Goal: Task Accomplishment & Management: Manage account settings

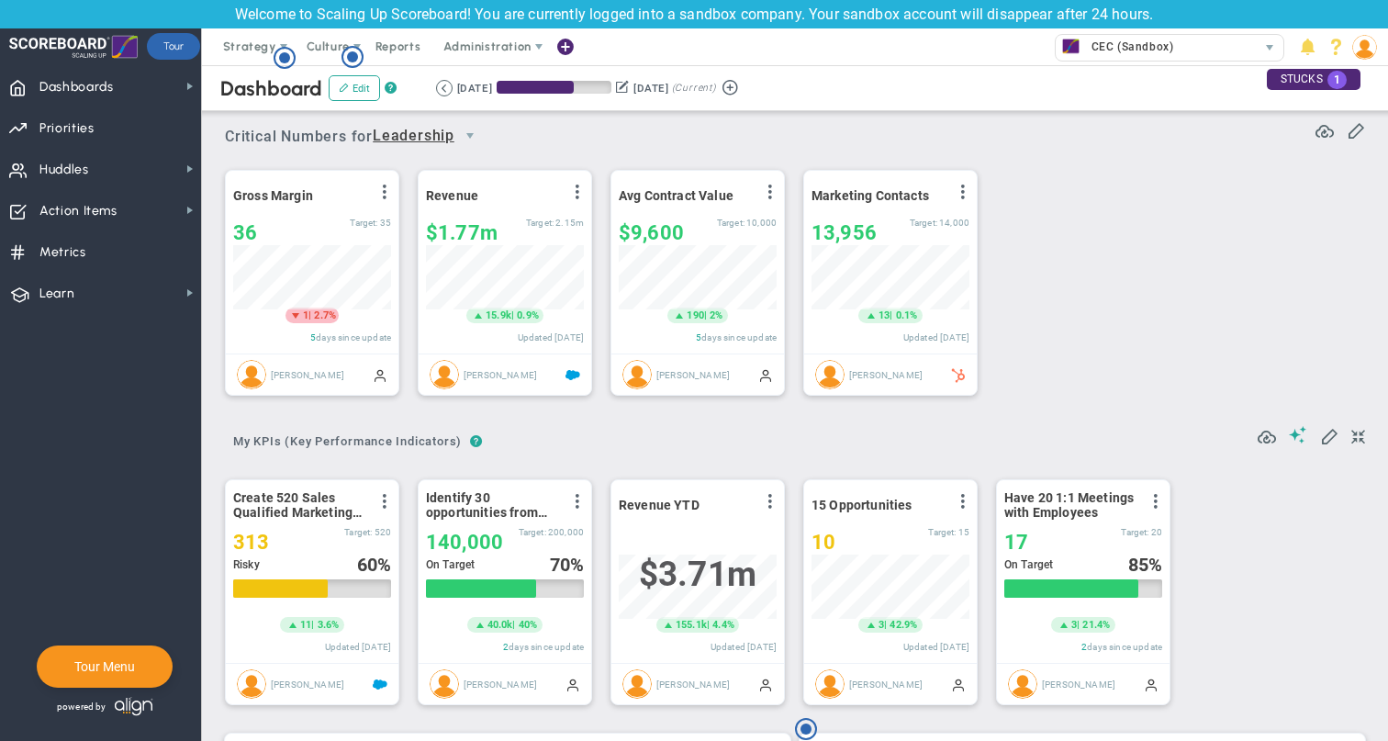
click at [1364, 55] on img at bounding box center [1364, 47] width 25 height 25
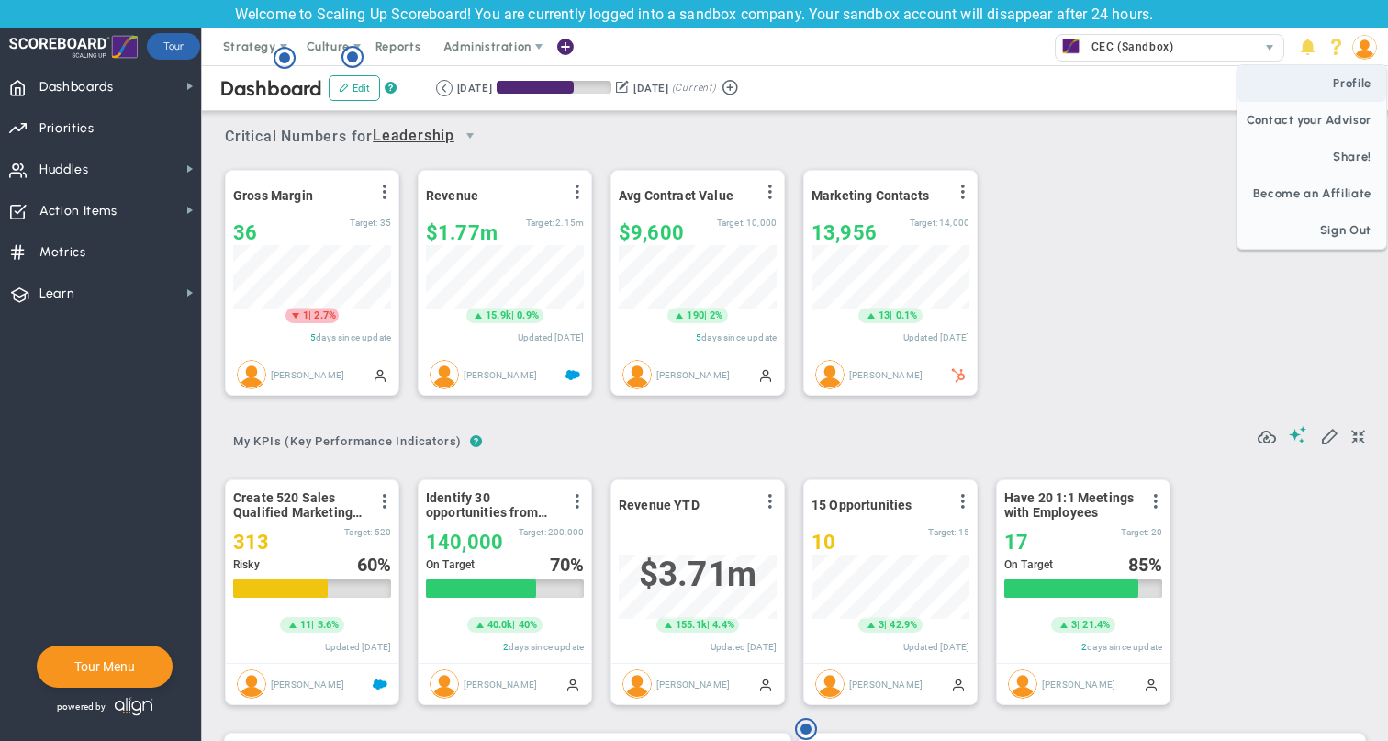
click at [1353, 74] on span "Profile" at bounding box center [1312, 83] width 149 height 37
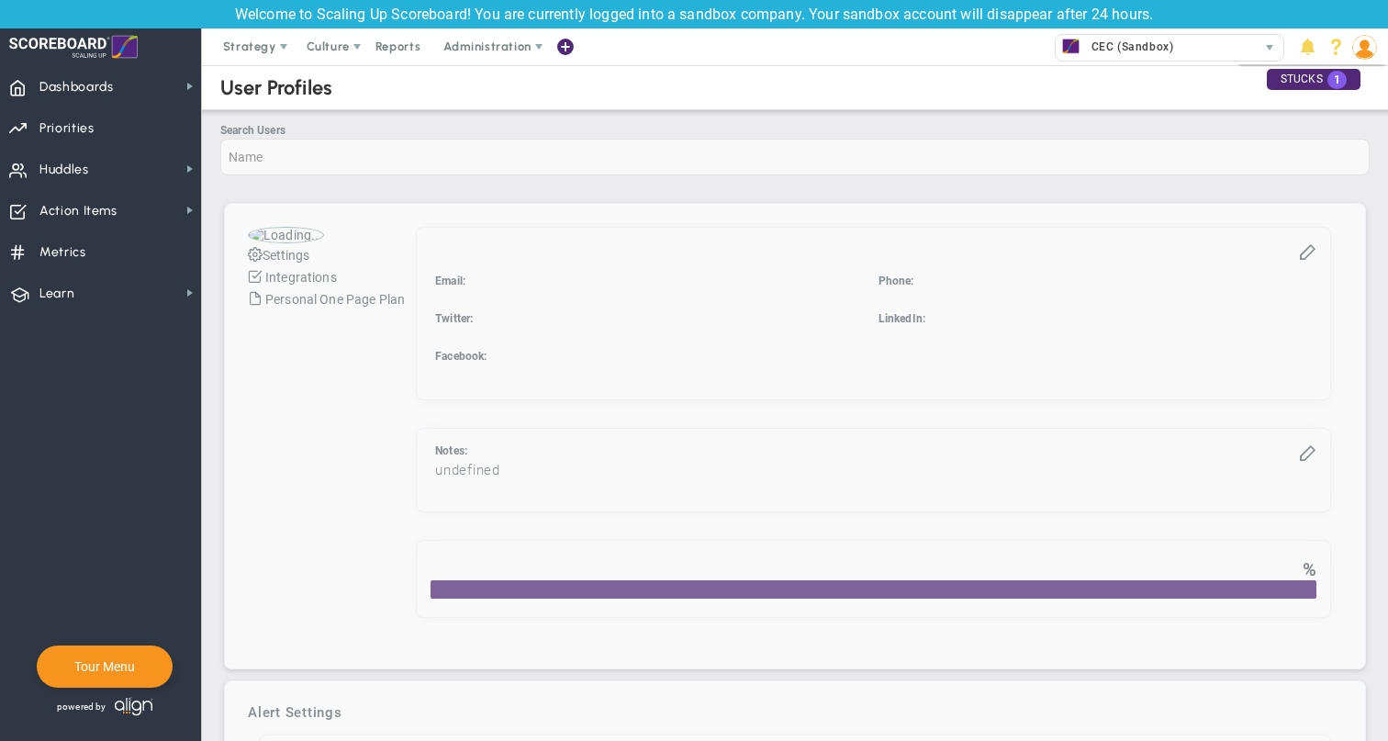
checkbox input "true"
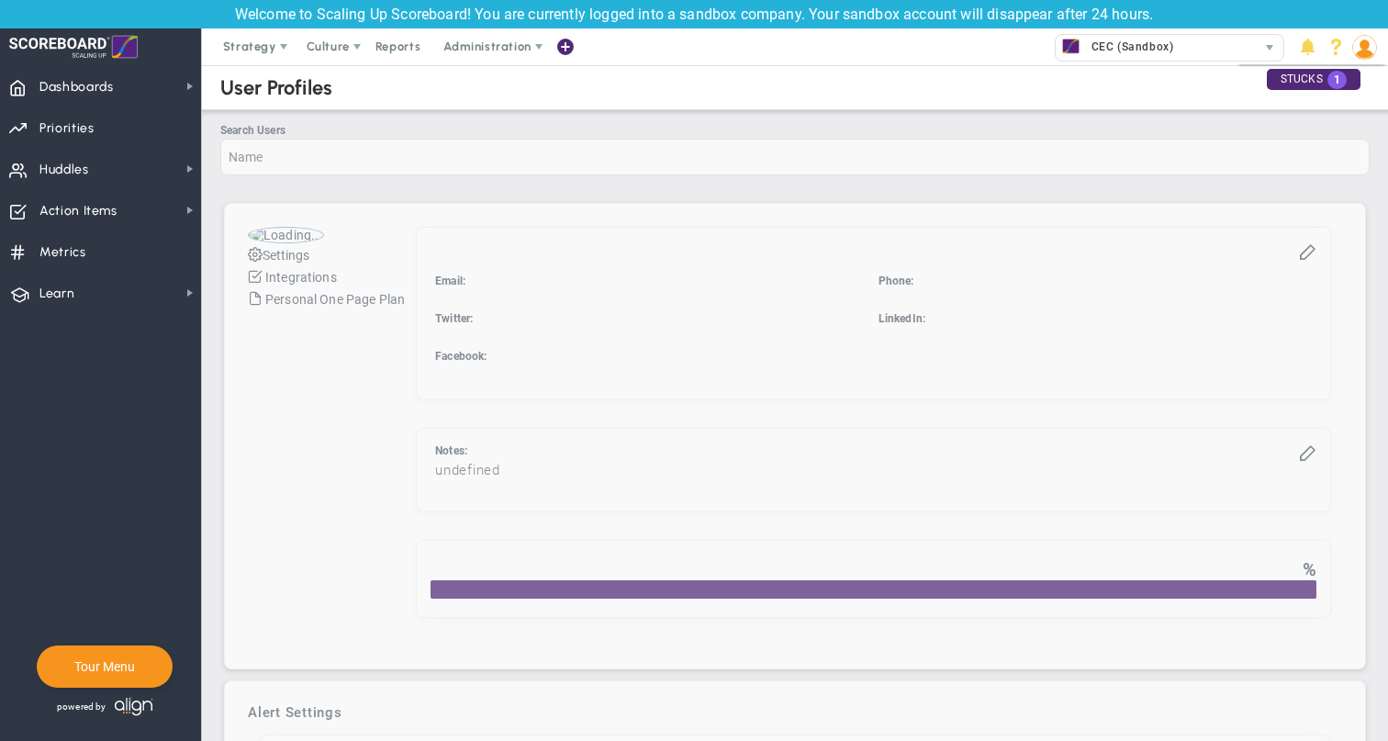
checkbox input "true"
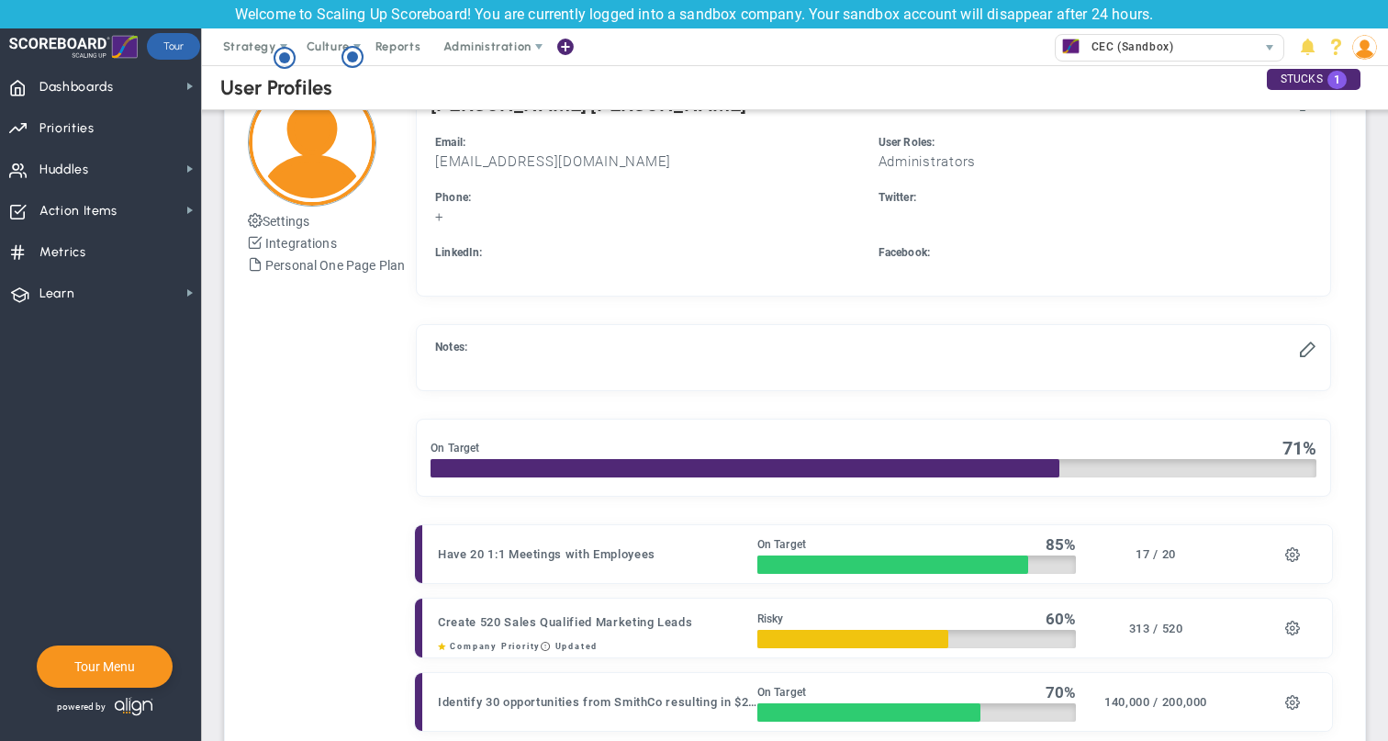
scroll to position [150, 0]
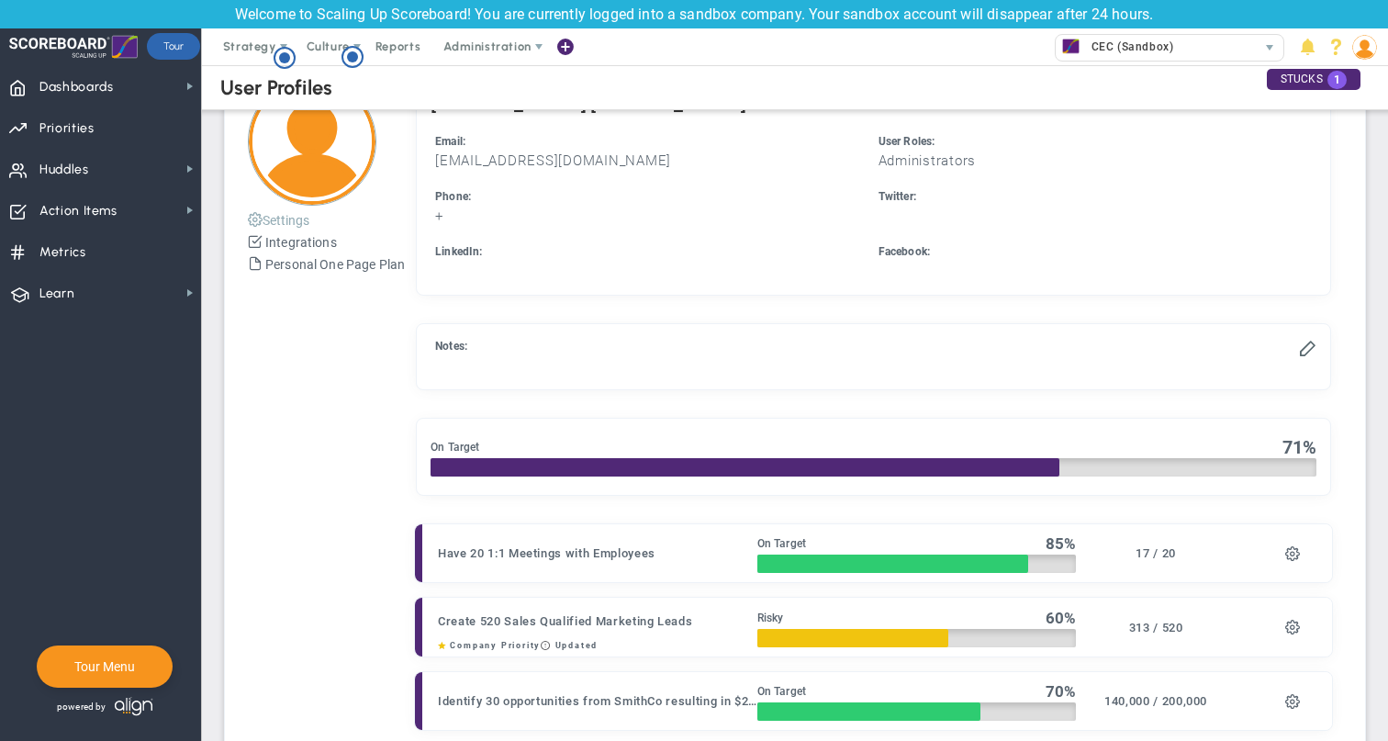
click at [294, 226] on button "Settings" at bounding box center [279, 219] width 62 height 22
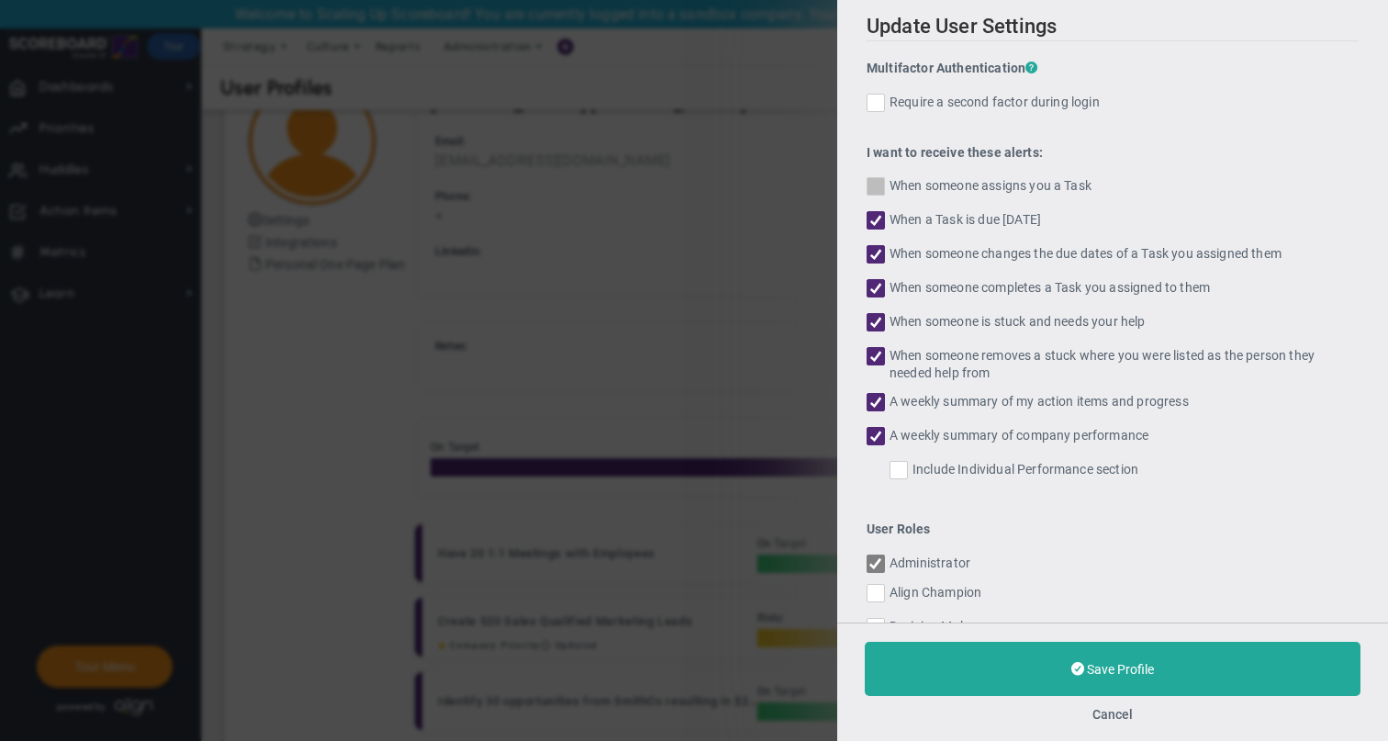
click at [886, 190] on label "When someone assigns you a Task" at bounding box center [1113, 188] width 492 height 23
click at [883, 190] on input "When someone assigns you a Task" at bounding box center [877, 190] width 12 height 18
checkbox input "true"
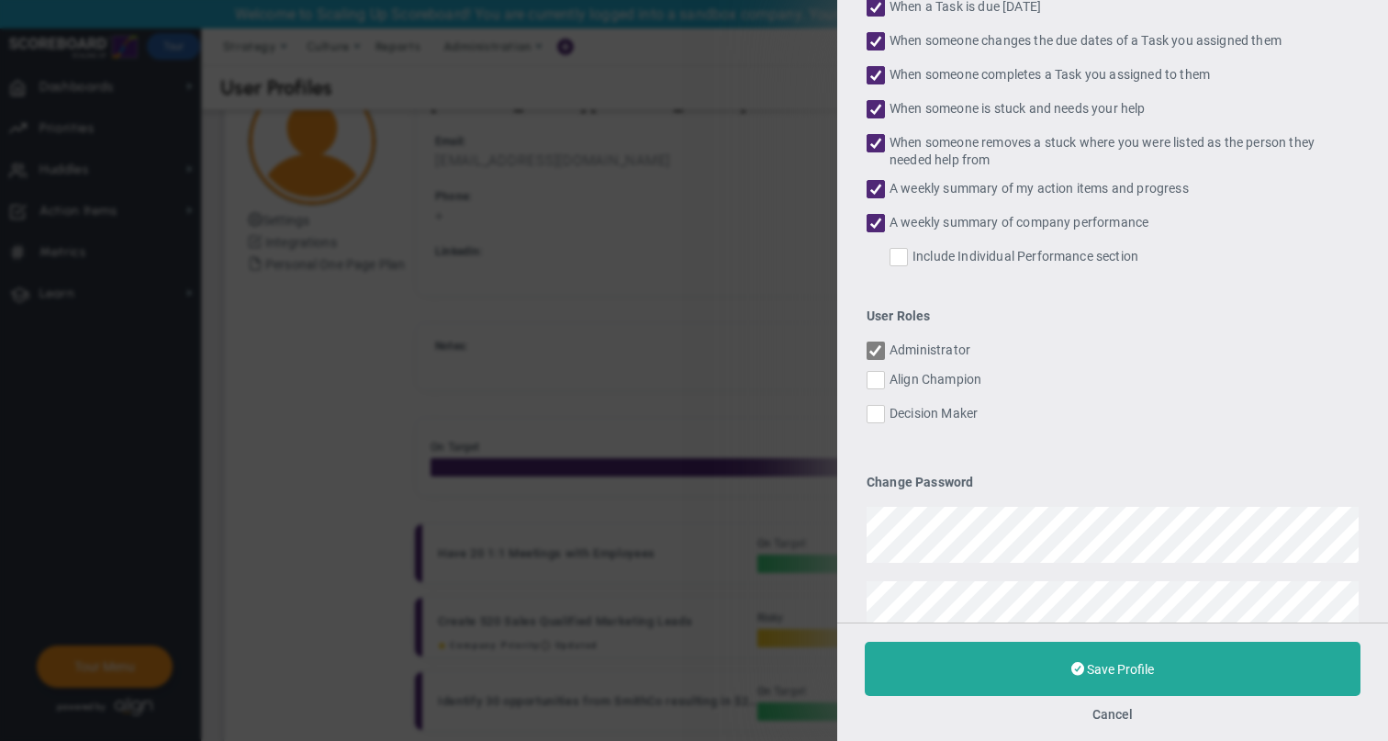
scroll to position [218, 0]
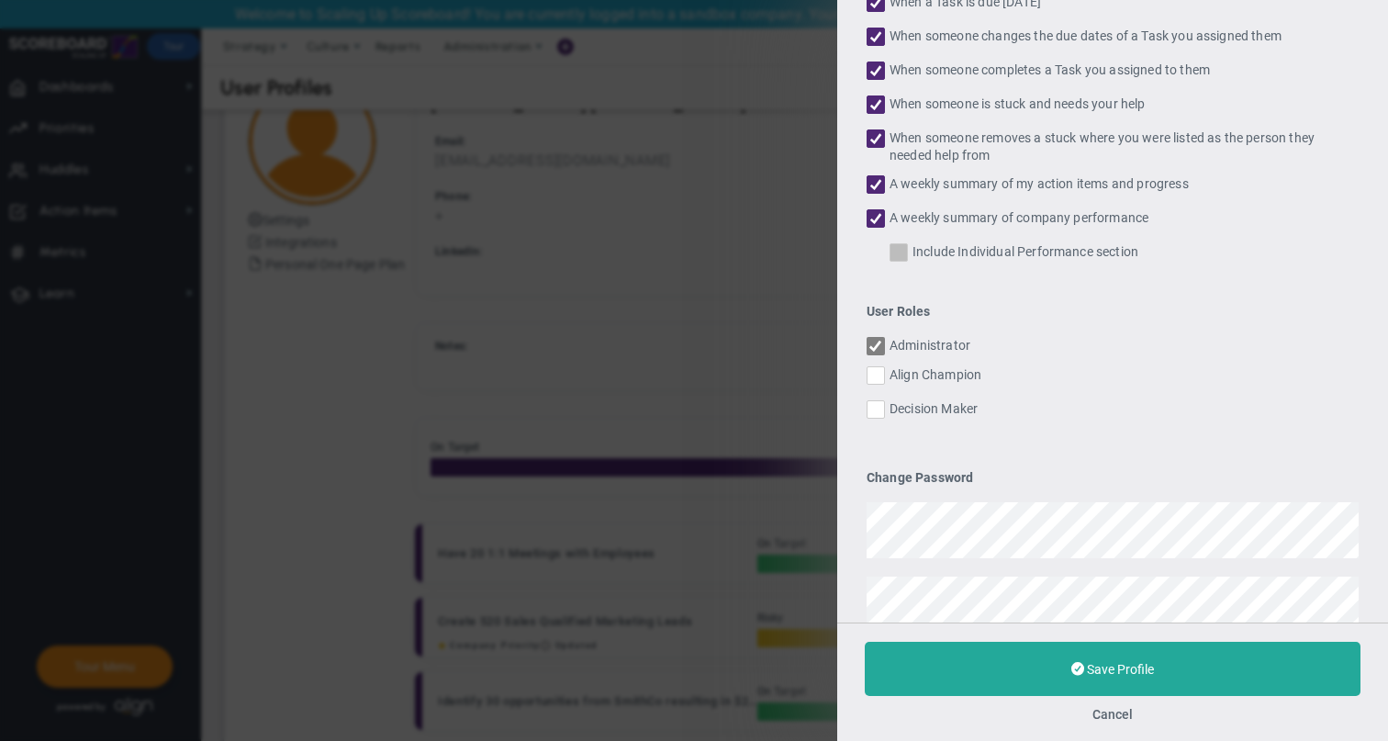
click at [969, 255] on label "Include Individual Performance section" at bounding box center [1124, 254] width 469 height 23
click at [906, 255] on input "Include Individual Performance section" at bounding box center [900, 256] width 12 height 18
checkbox input "true"
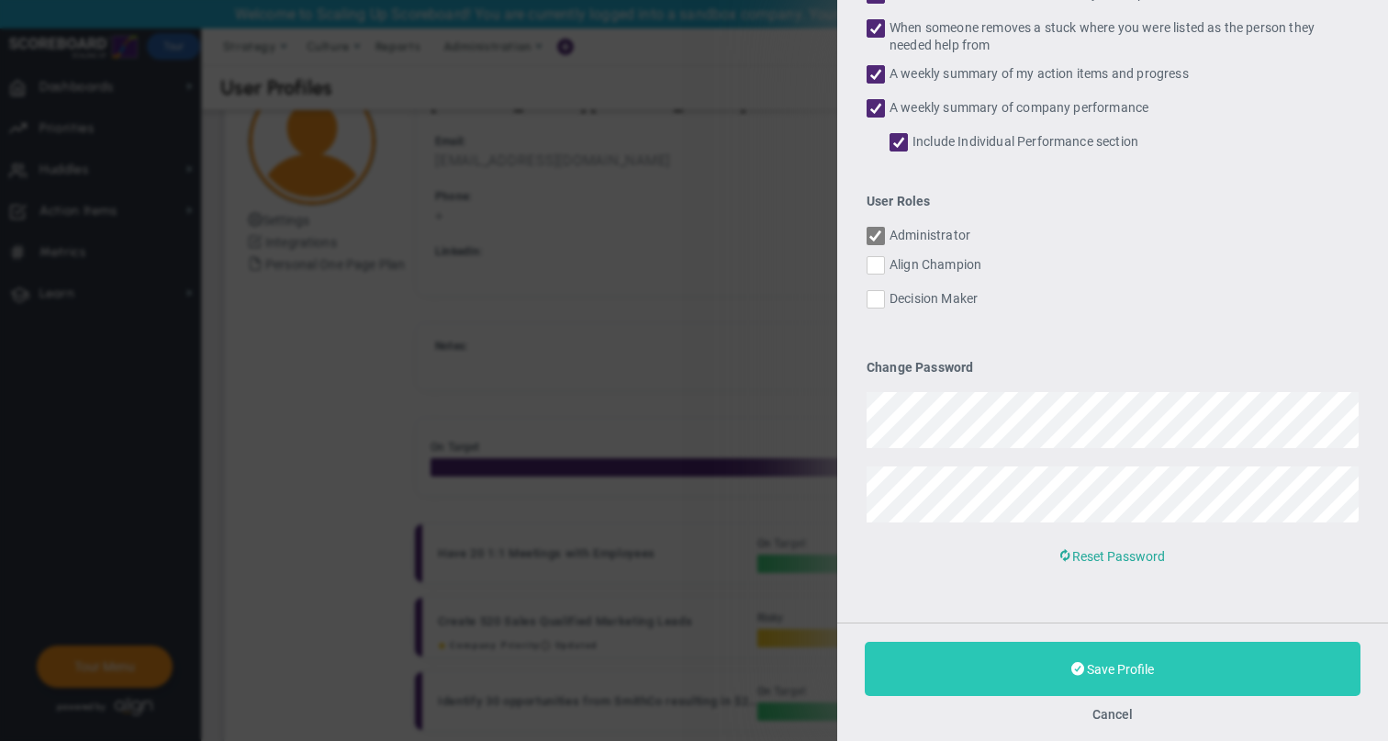
click at [1094, 678] on button "Save Profile" at bounding box center [1113, 669] width 496 height 54
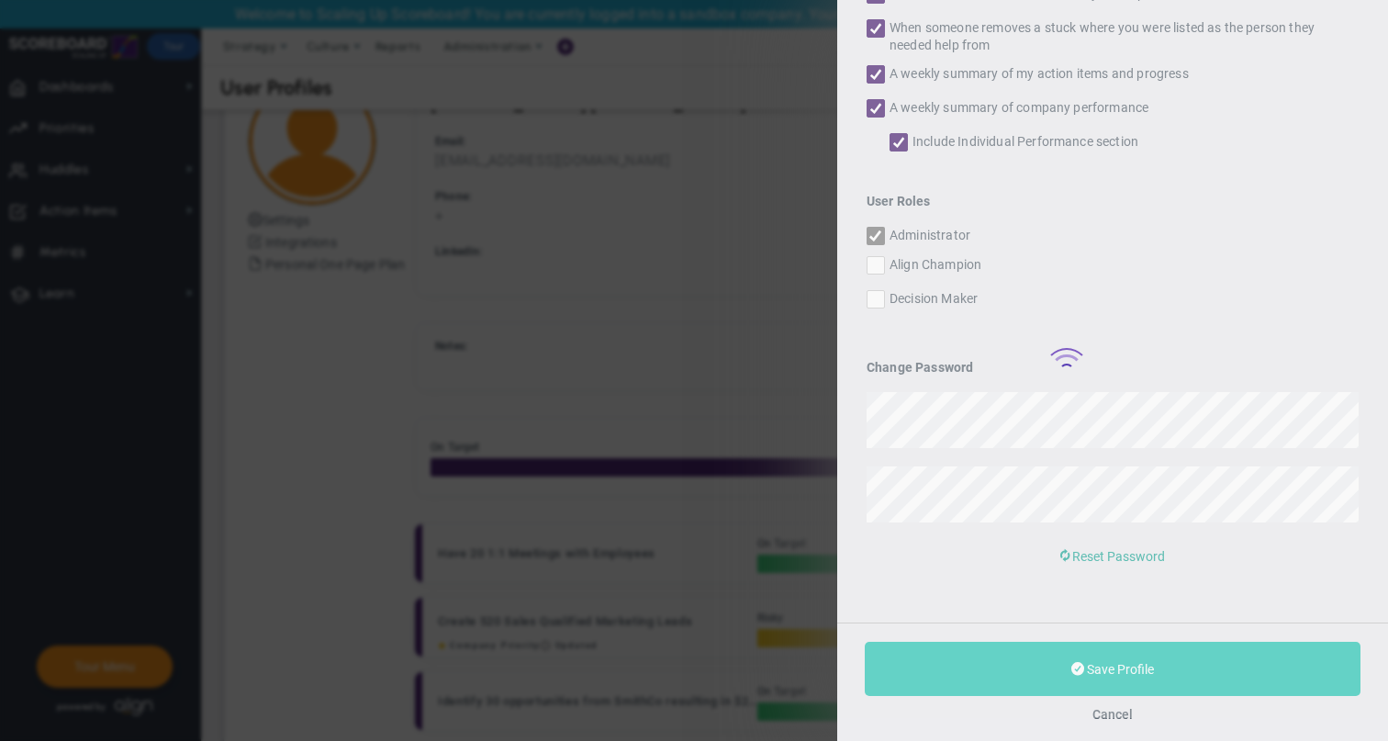
checkbox input "true"
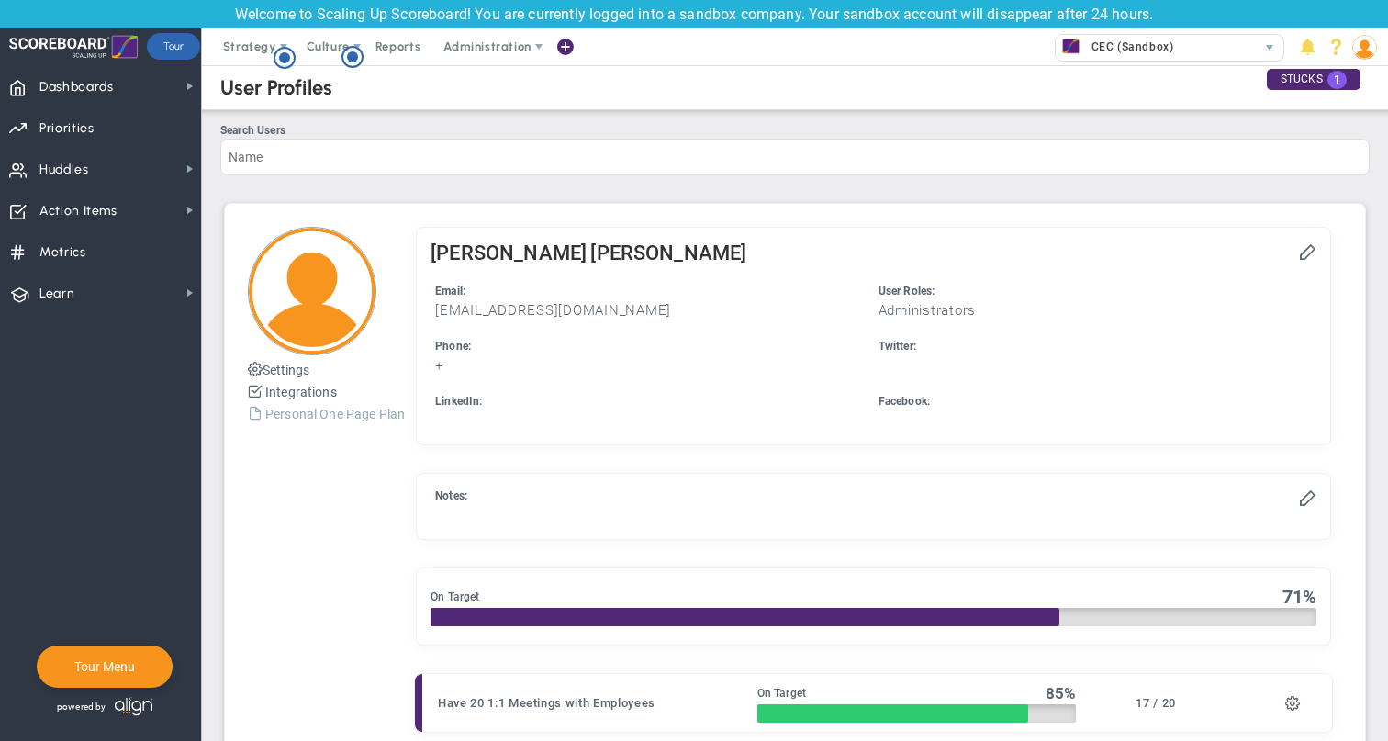
click at [328, 417] on link "Personal One Page Plan" at bounding box center [335, 414] width 140 height 15
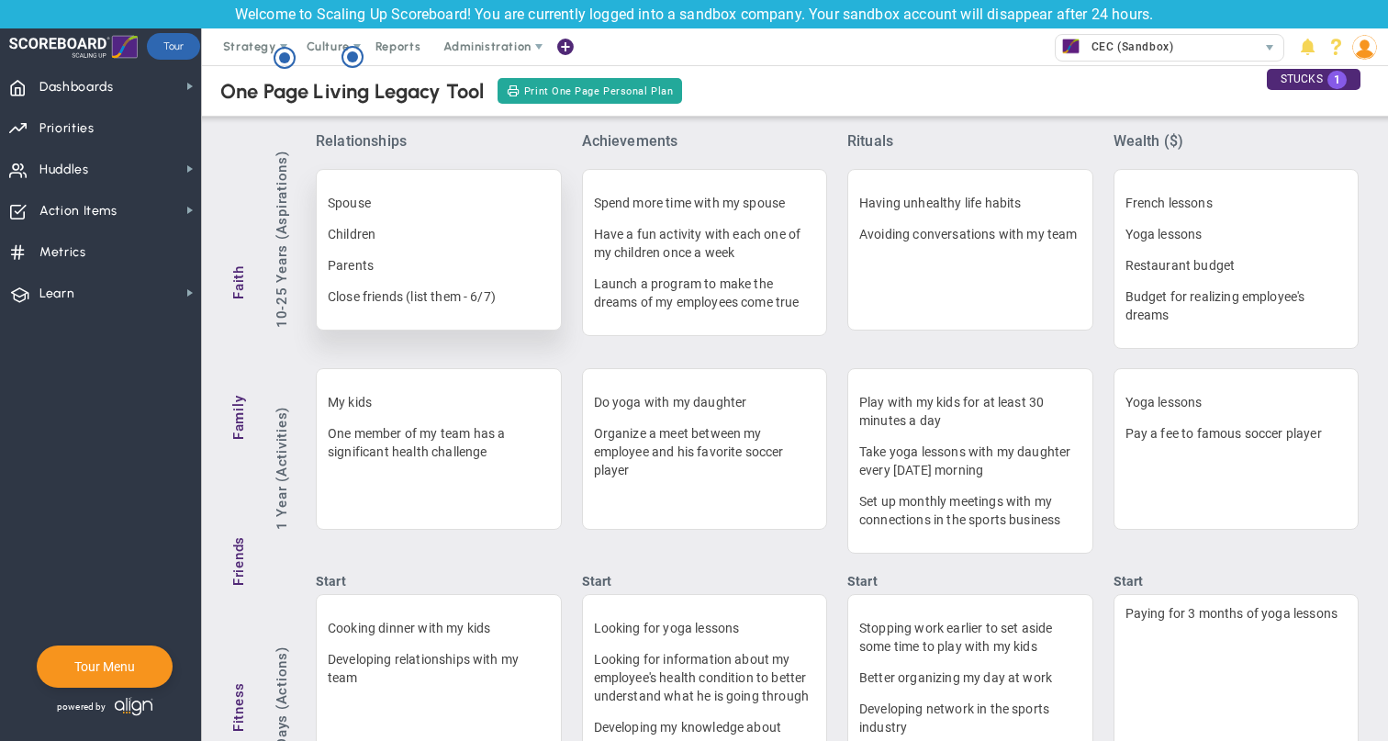
click at [354, 202] on p "Spouse" at bounding box center [439, 203] width 222 height 18
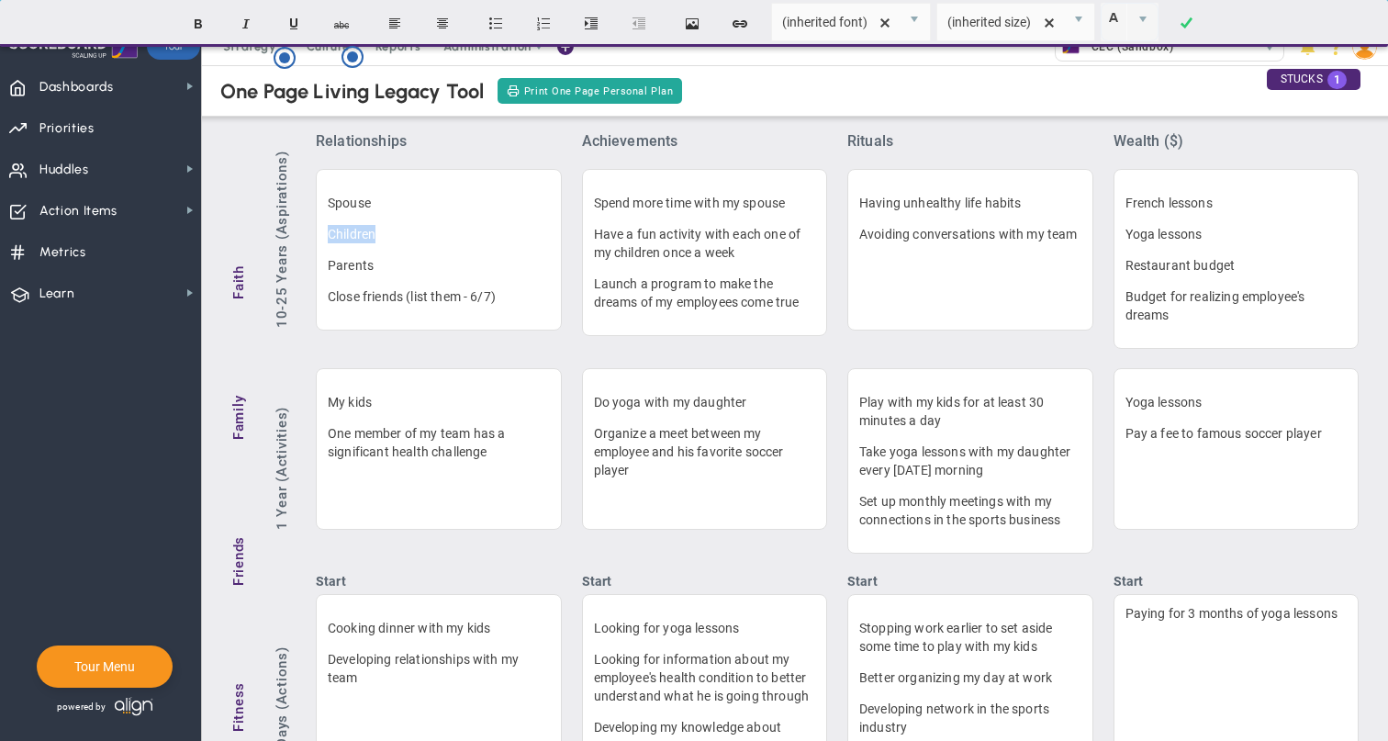
drag, startPoint x: 375, startPoint y: 230, endPoint x: 313, endPoint y: 230, distance: 61.5
click at [313, 230] on td "Spouse Children Parents Close friends (list them - 6/7)" at bounding box center [439, 249] width 264 height 197
click at [408, 295] on p "Close friends (list them - 6/7)" at bounding box center [439, 296] width 222 height 18
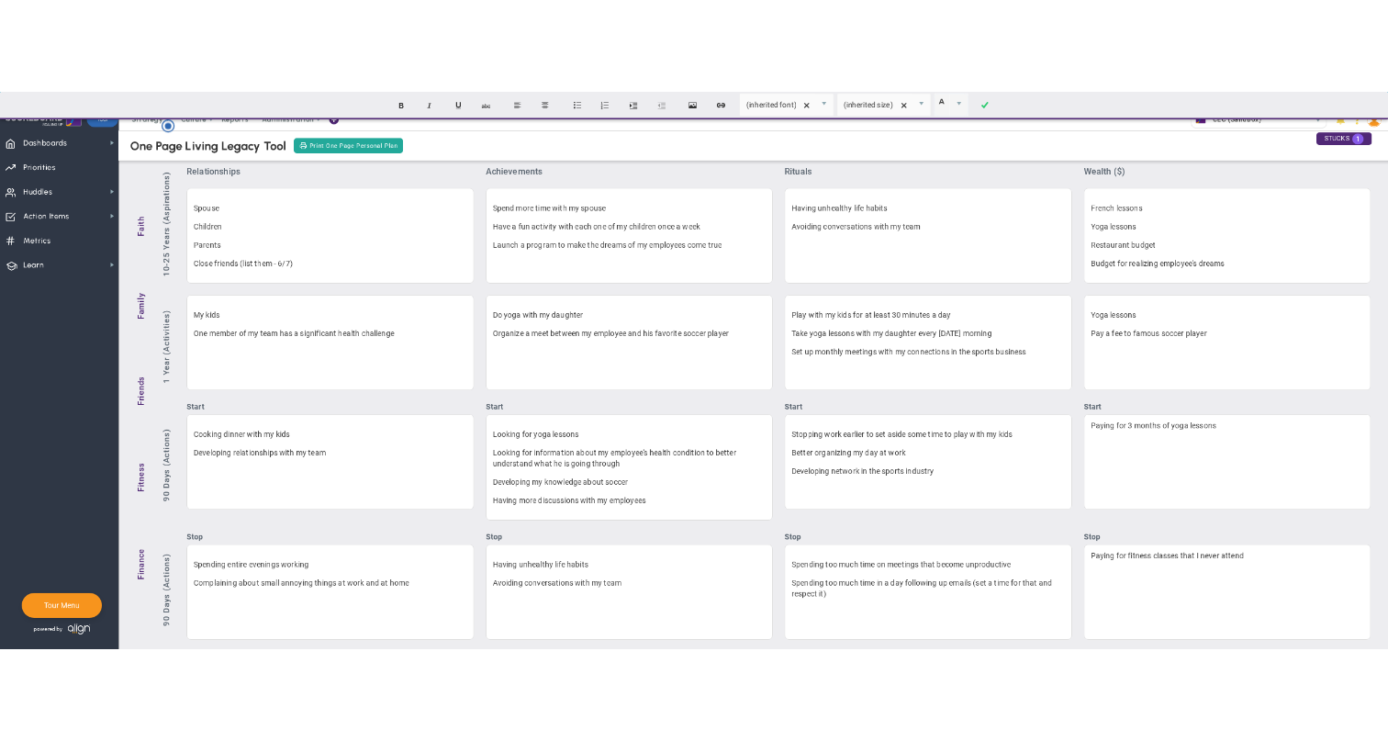
scroll to position [6, 0]
